Goal: Information Seeking & Learning: Learn about a topic

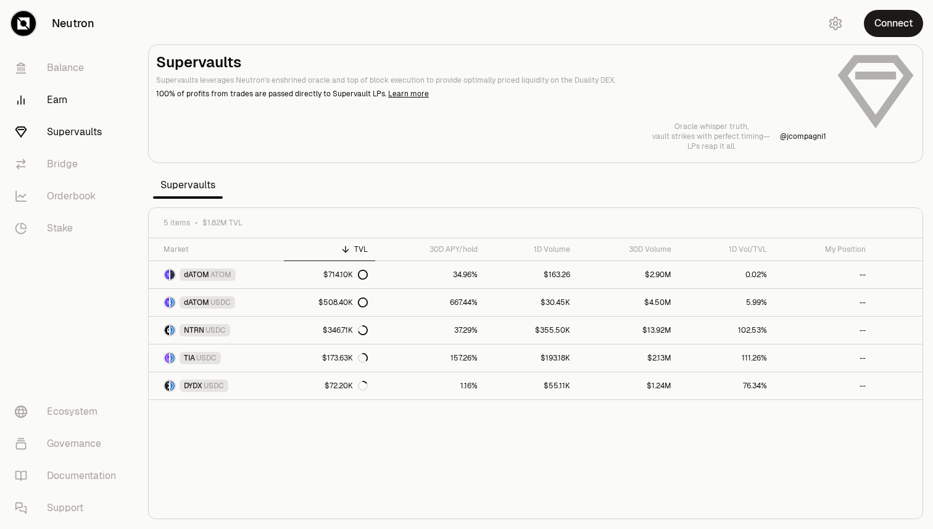
click at [57, 102] on link "Earn" at bounding box center [69, 100] width 128 height 32
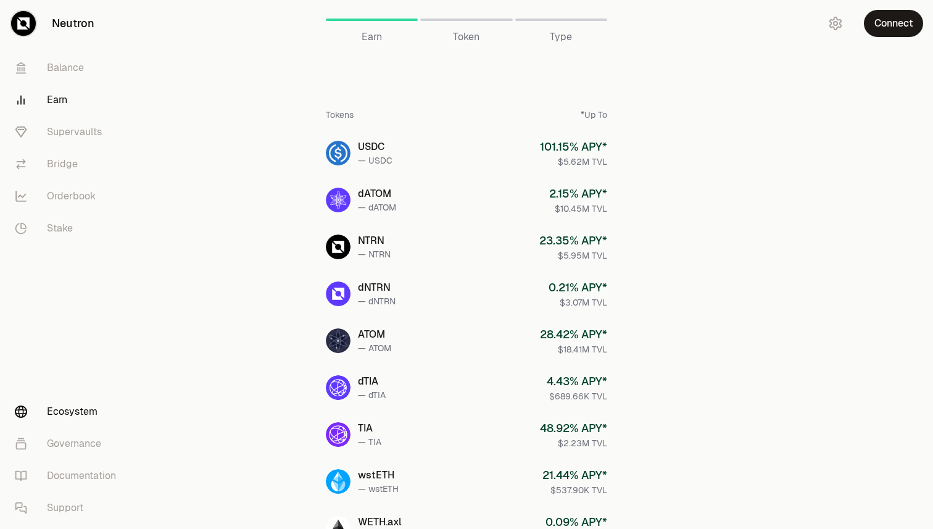
click at [65, 407] on link "Ecosystem" at bounding box center [69, 412] width 128 height 32
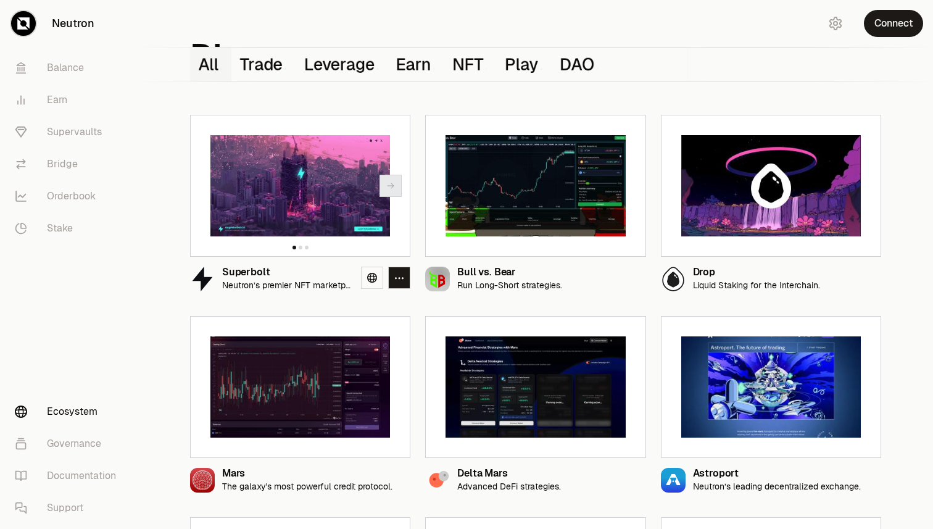
scroll to position [71, 0]
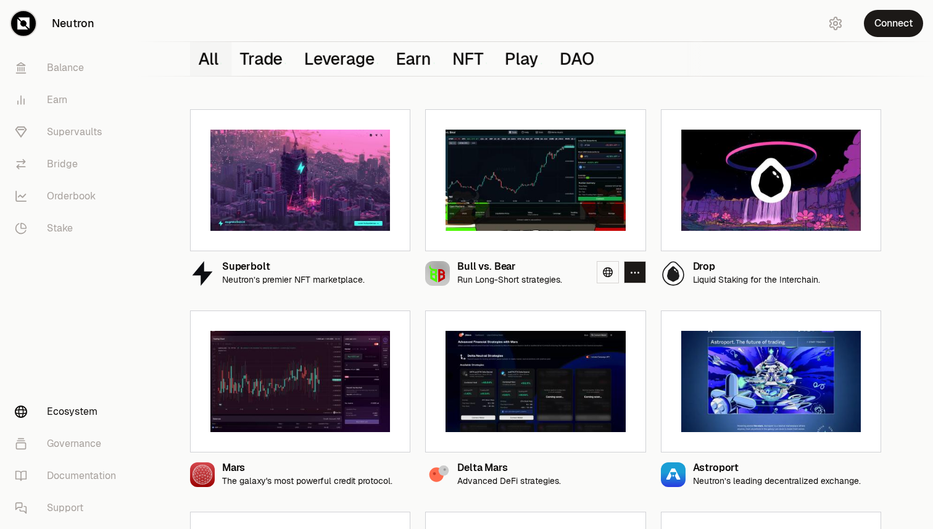
click at [486, 273] on div "Bull vs. Bear Run Long-Short strategies." at bounding box center [509, 273] width 105 height 23
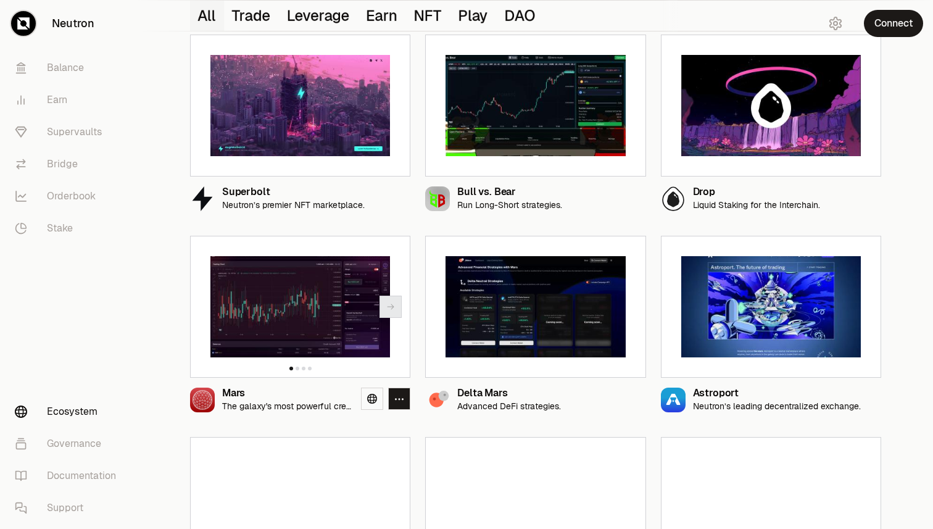
scroll to position [147, 0]
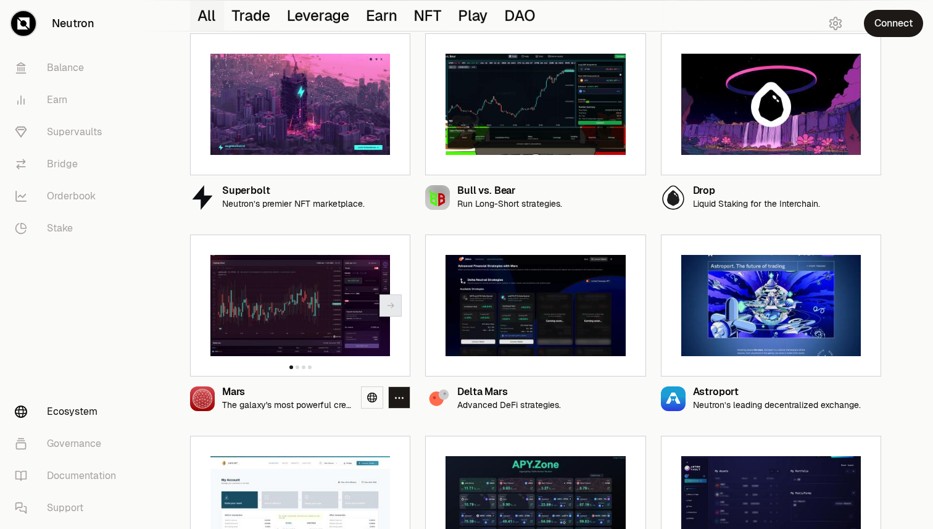
click at [281, 330] on img at bounding box center [300, 305] width 180 height 101
click at [233, 394] on div "Mars" at bounding box center [286, 392] width 129 height 10
click at [292, 299] on img at bounding box center [300, 305] width 180 height 101
click at [365, 398] on link at bounding box center [372, 397] width 22 height 22
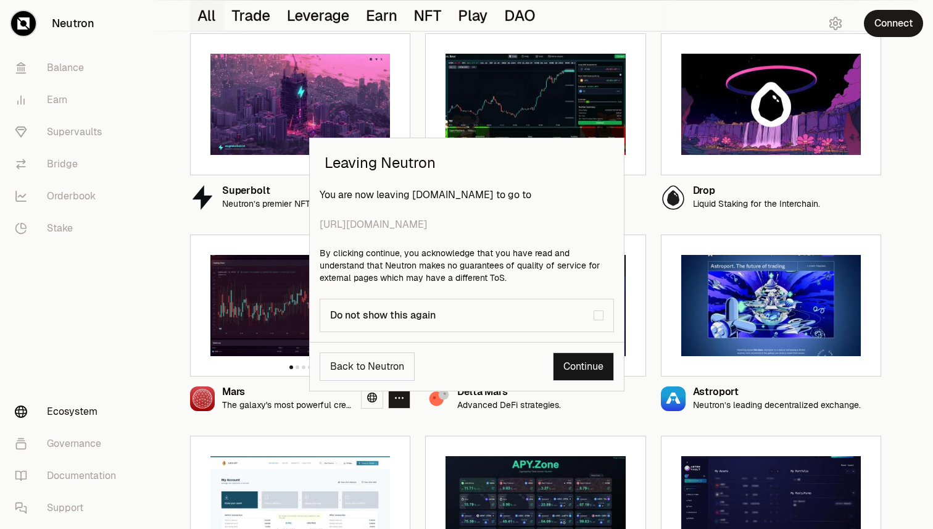
click at [588, 373] on link "Continue" at bounding box center [583, 366] width 61 height 28
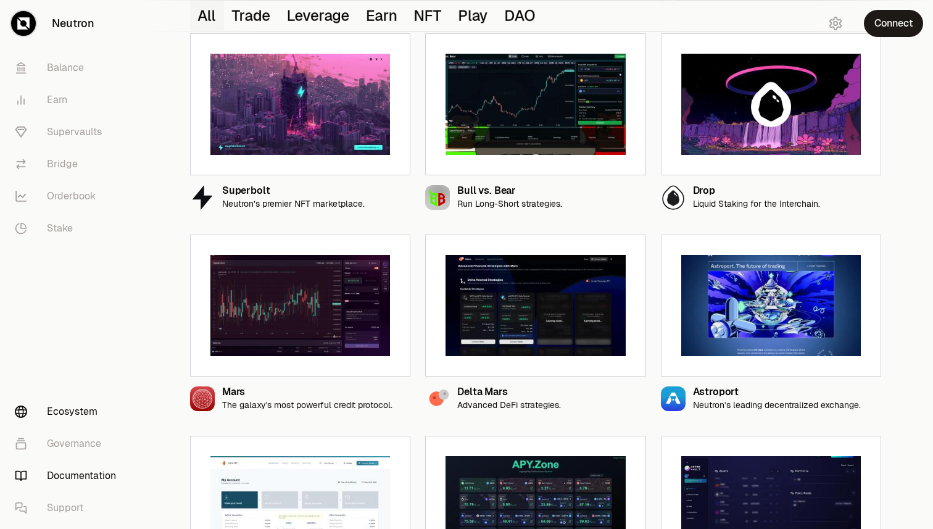
click at [90, 483] on link "Documentation" at bounding box center [69, 476] width 128 height 32
click at [70, 72] on link "Balance" at bounding box center [69, 68] width 128 height 32
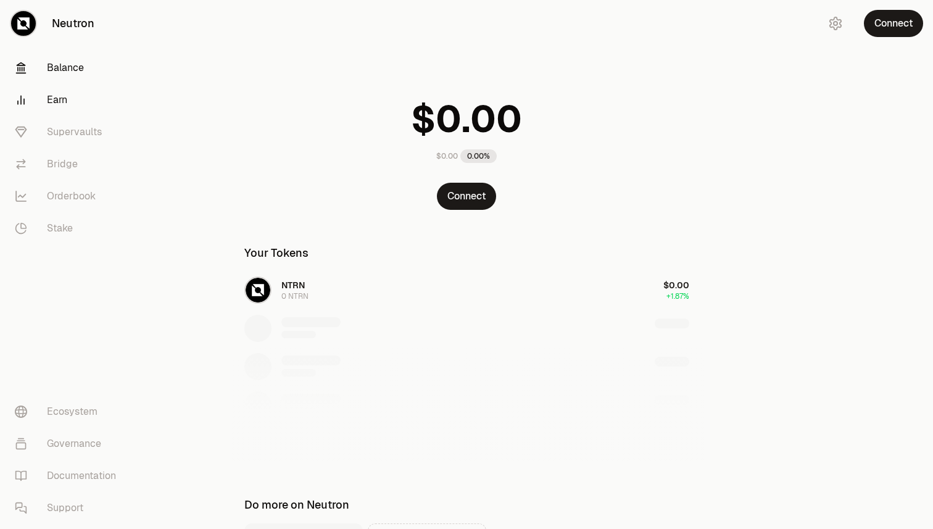
click at [62, 93] on link "Earn" at bounding box center [69, 100] width 128 height 32
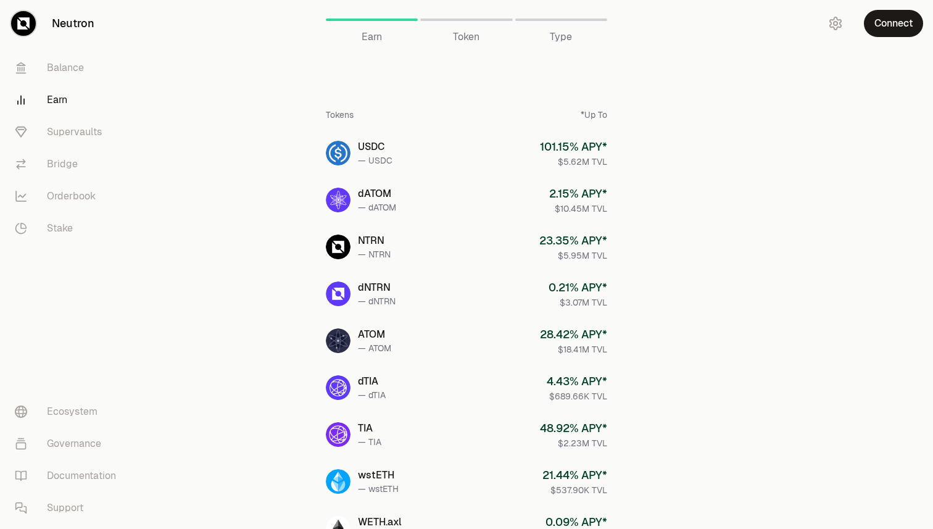
click at [53, 100] on link "Earn" at bounding box center [69, 100] width 128 height 32
click at [54, 72] on link "Balance" at bounding box center [69, 68] width 128 height 32
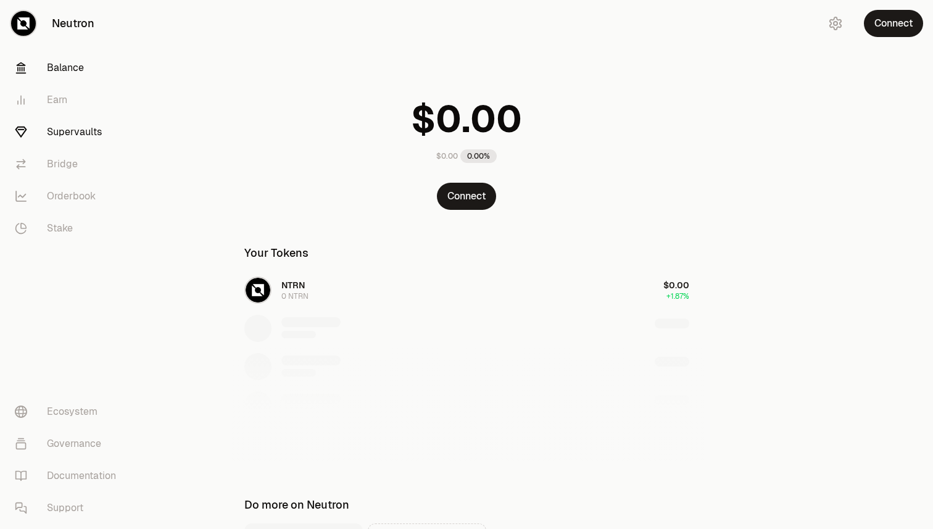
click at [87, 135] on link "Supervaults" at bounding box center [69, 132] width 128 height 32
click at [67, 166] on link "Bridge" at bounding box center [69, 164] width 128 height 32
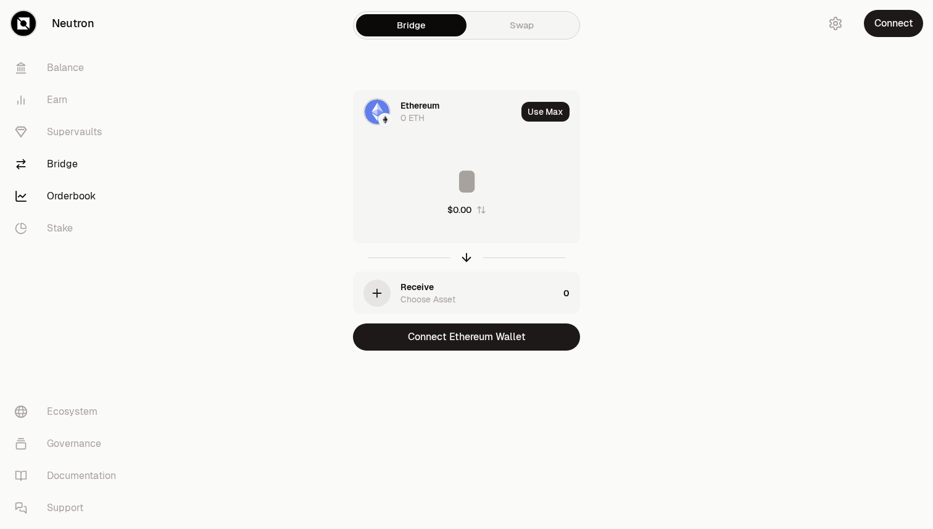
click at [72, 201] on link "Orderbook" at bounding box center [69, 196] width 128 height 32
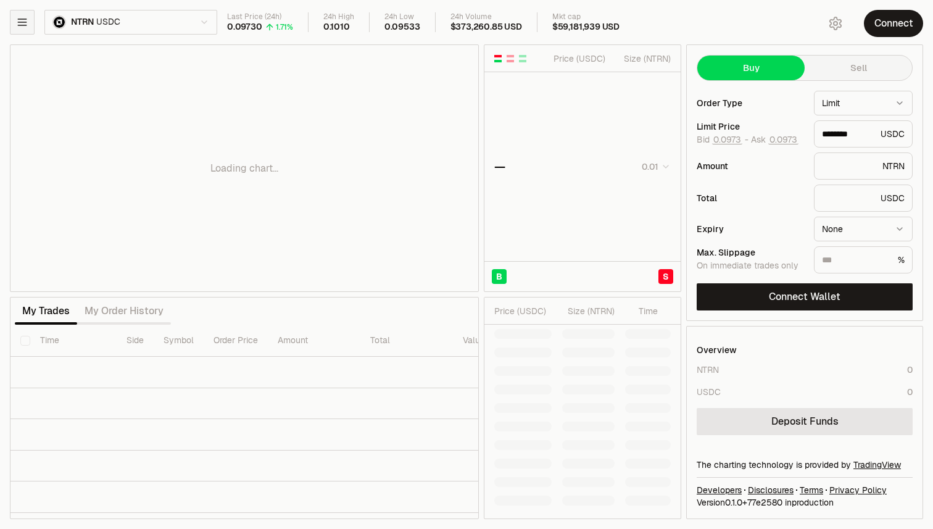
click at [27, 23] on icon "button" at bounding box center [22, 22] width 12 height 12
type input "********"
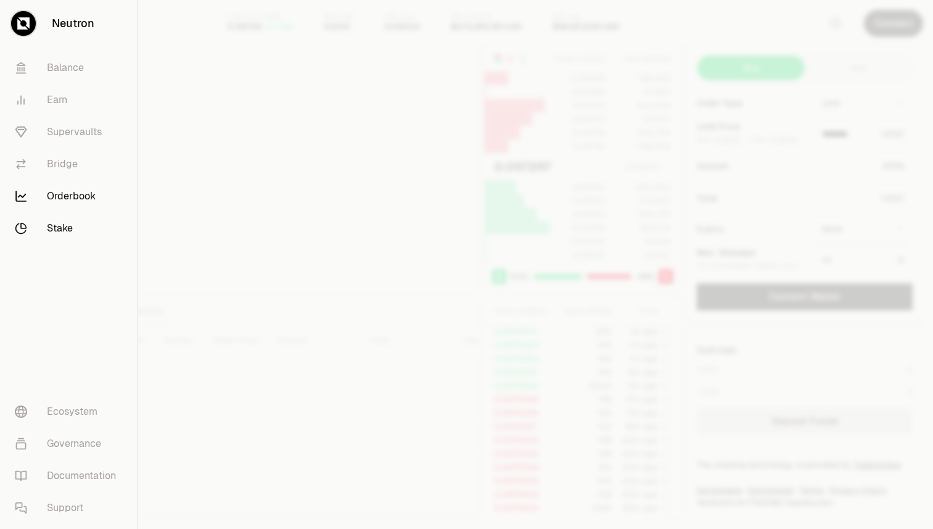
click at [62, 228] on link "Stake" at bounding box center [69, 228] width 128 height 32
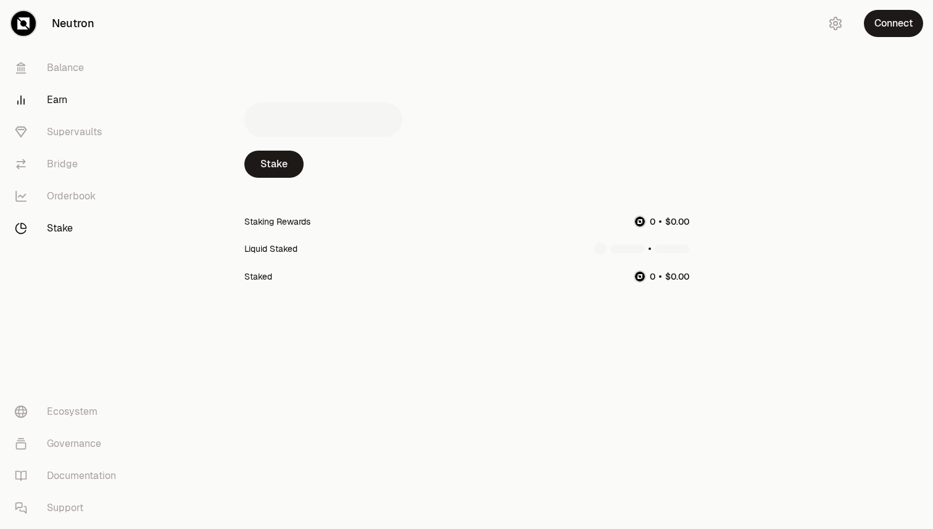
click at [60, 101] on link "Earn" at bounding box center [69, 100] width 128 height 32
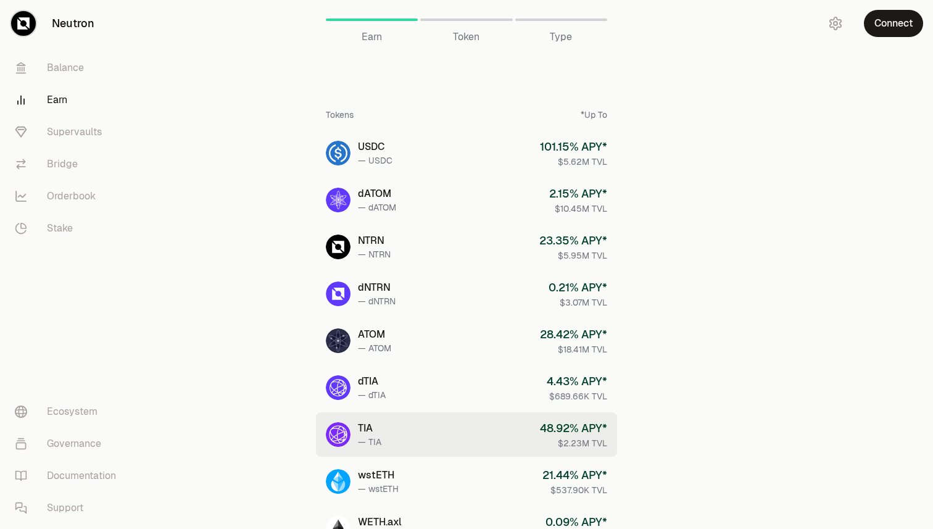
click at [480, 422] on link "TIA — TIA 48.92 % APY* $2.23M TVL" at bounding box center [466, 434] width 301 height 44
